Goal: Task Accomplishment & Management: Manage account settings

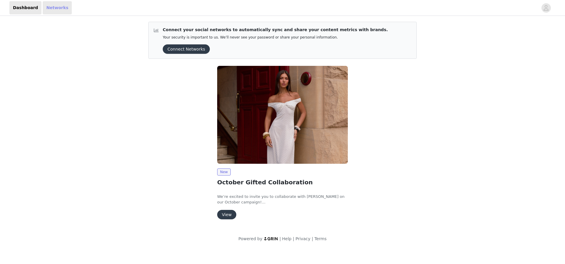
click at [53, 10] on link "Networks" at bounding box center [57, 7] width 29 height 13
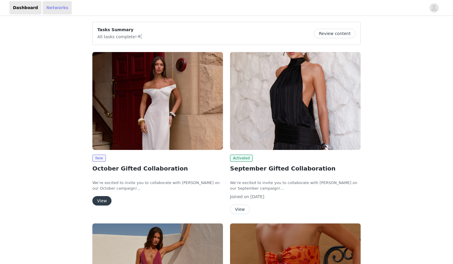
click at [61, 9] on link "Networks" at bounding box center [57, 7] width 29 height 13
